Goal: Task Accomplishment & Management: Complete application form

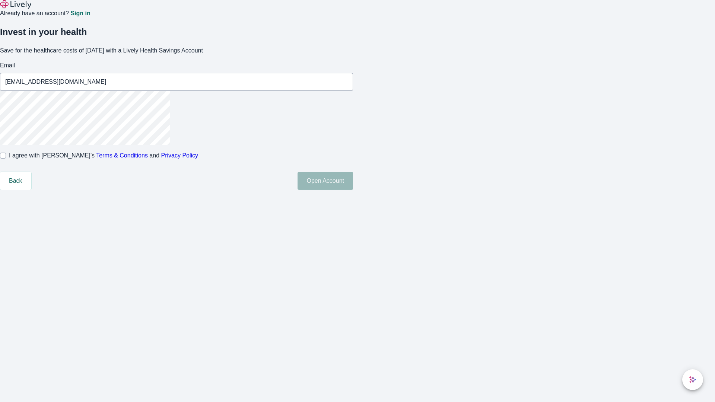
click at [6, 159] on input "I agree with Lively’s Terms & Conditions and Privacy Policy" at bounding box center [3, 156] width 6 height 6
checkbox input "true"
click at [353, 190] on button "Open Account" at bounding box center [326, 181] width 56 height 18
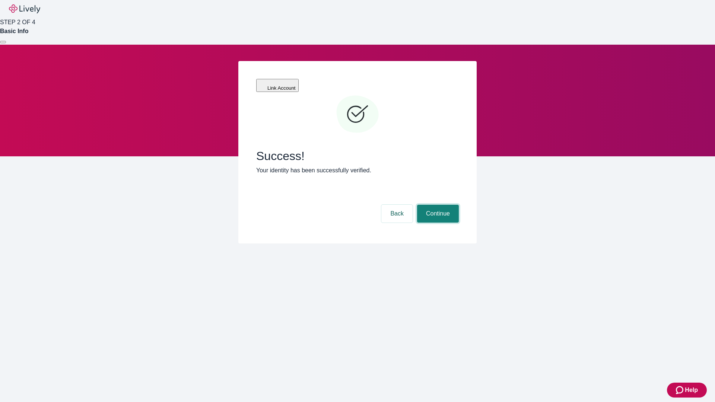
click at [437, 205] on button "Continue" at bounding box center [438, 214] width 42 height 18
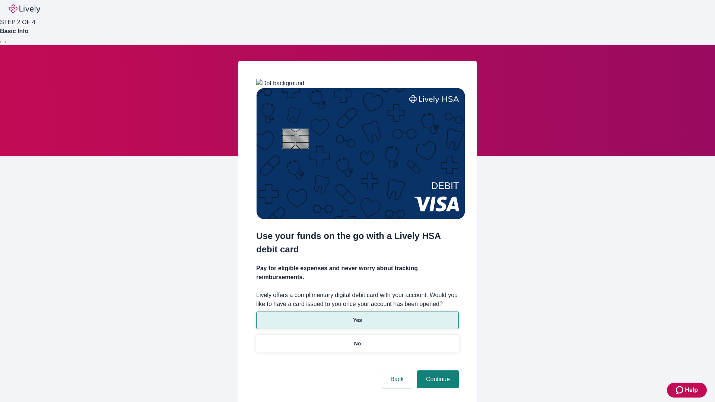
click at [357, 317] on p "Yes" at bounding box center [357, 321] width 9 height 8
click at [437, 371] on button "Continue" at bounding box center [438, 380] width 42 height 18
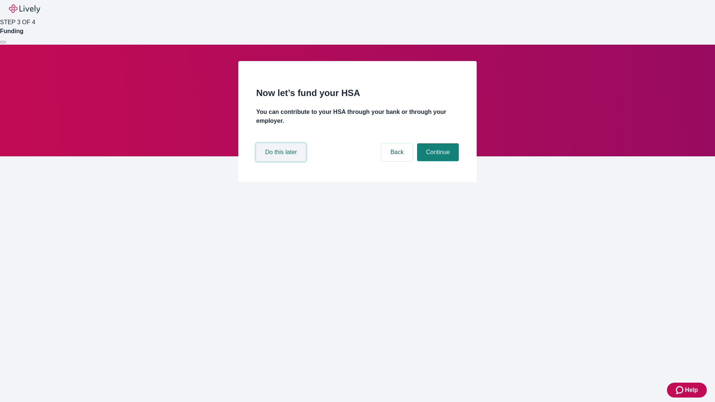
click at [282, 161] on button "Do this later" at bounding box center [281, 152] width 50 height 18
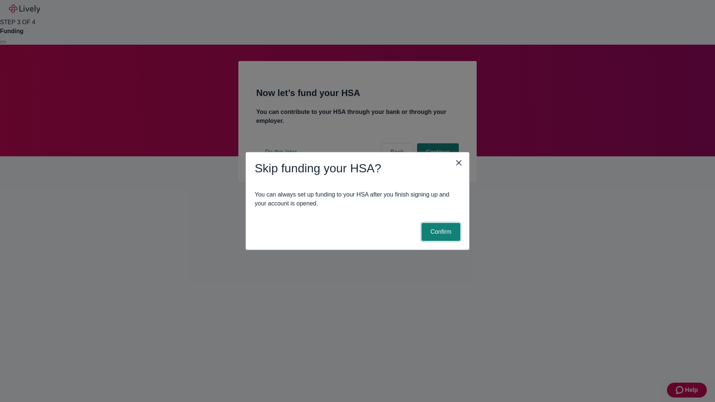
click at [440, 232] on button "Confirm" at bounding box center [441, 232] width 39 height 18
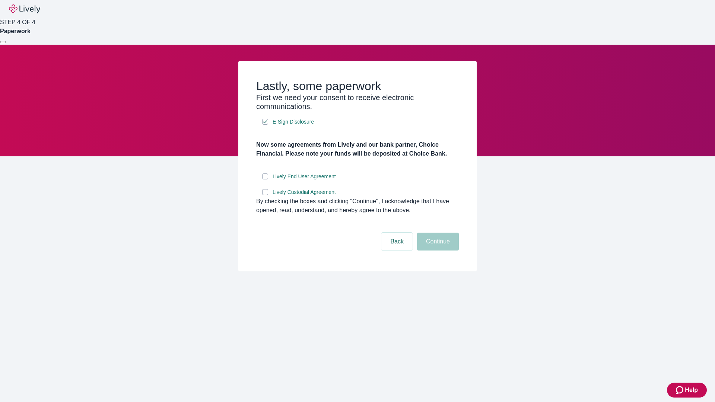
click at [265, 180] on input "Lively End User Agreement" at bounding box center [265, 177] width 6 height 6
checkbox input "true"
click at [265, 195] on input "Lively Custodial Agreement" at bounding box center [265, 192] width 6 height 6
checkbox input "true"
click at [437, 251] on button "Continue" at bounding box center [438, 242] width 42 height 18
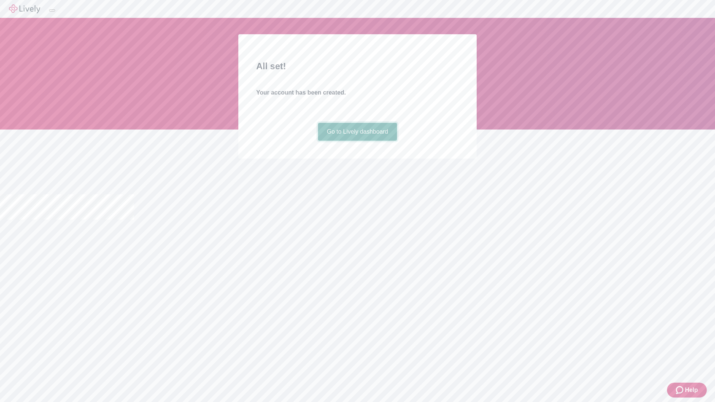
click at [357, 141] on link "Go to Lively dashboard" at bounding box center [357, 132] width 79 height 18
